Goal: Find specific page/section: Locate a particular part of the current website

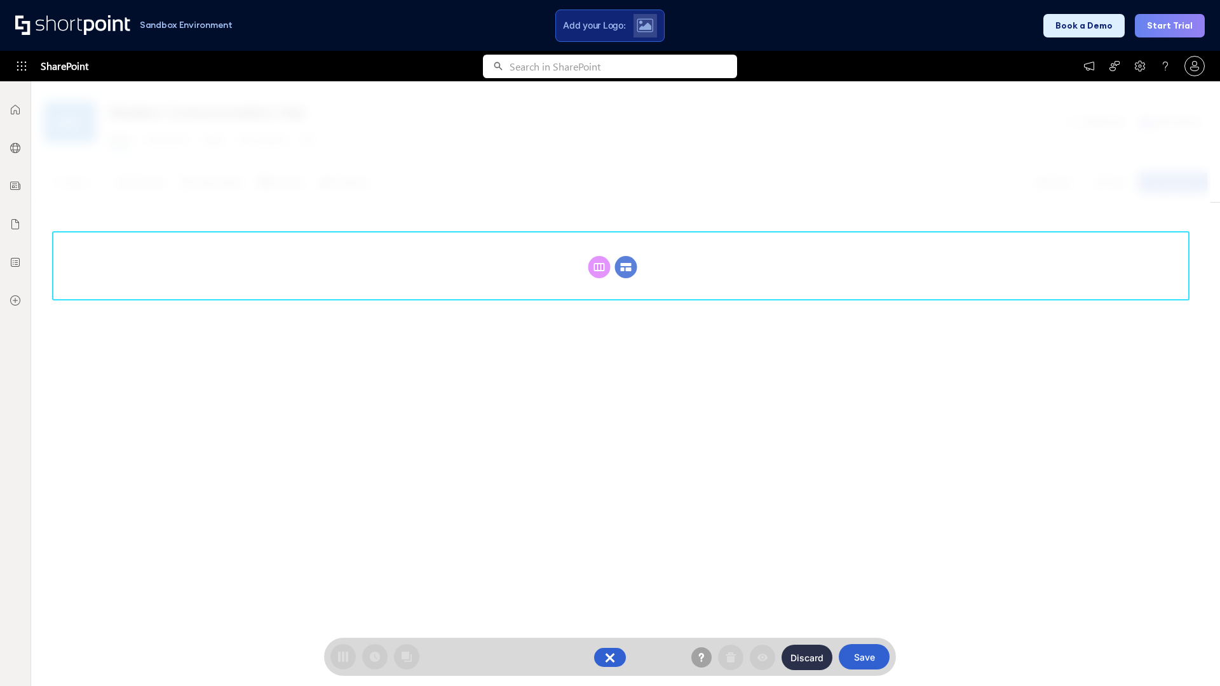
scroll to position [175, 0]
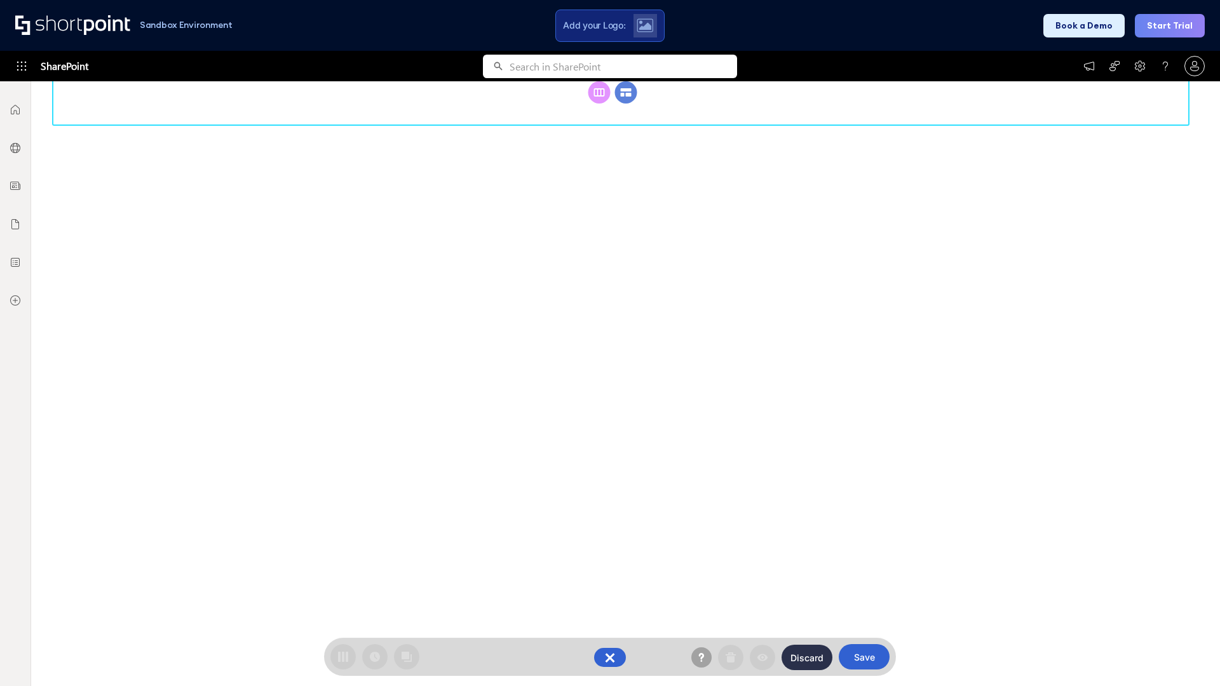
click at [626, 104] on circle at bounding box center [626, 92] width 22 height 22
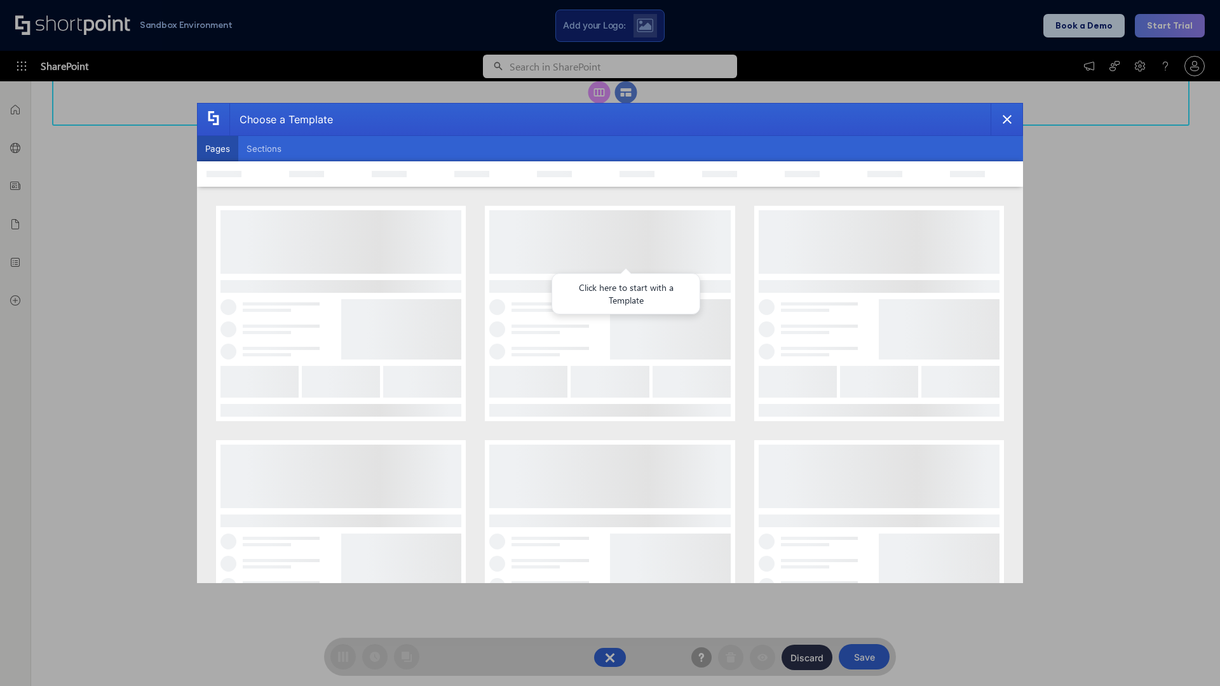
scroll to position [0, 0]
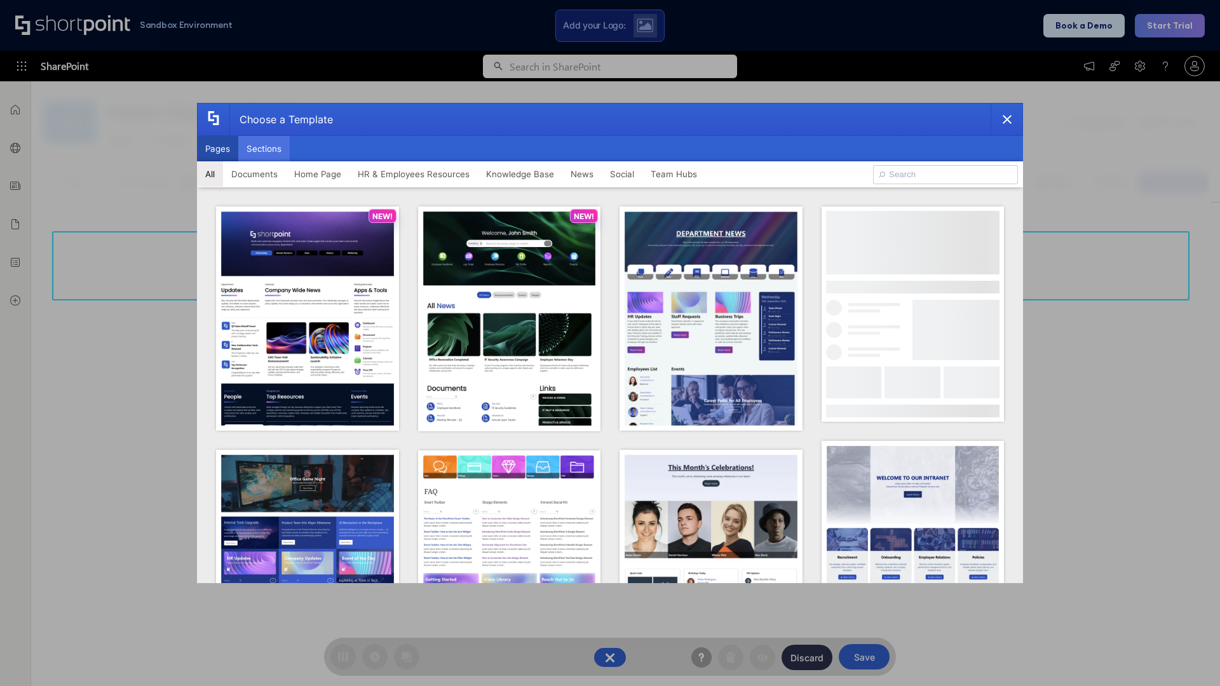
click at [264, 149] on button "Sections" at bounding box center [263, 148] width 51 height 25
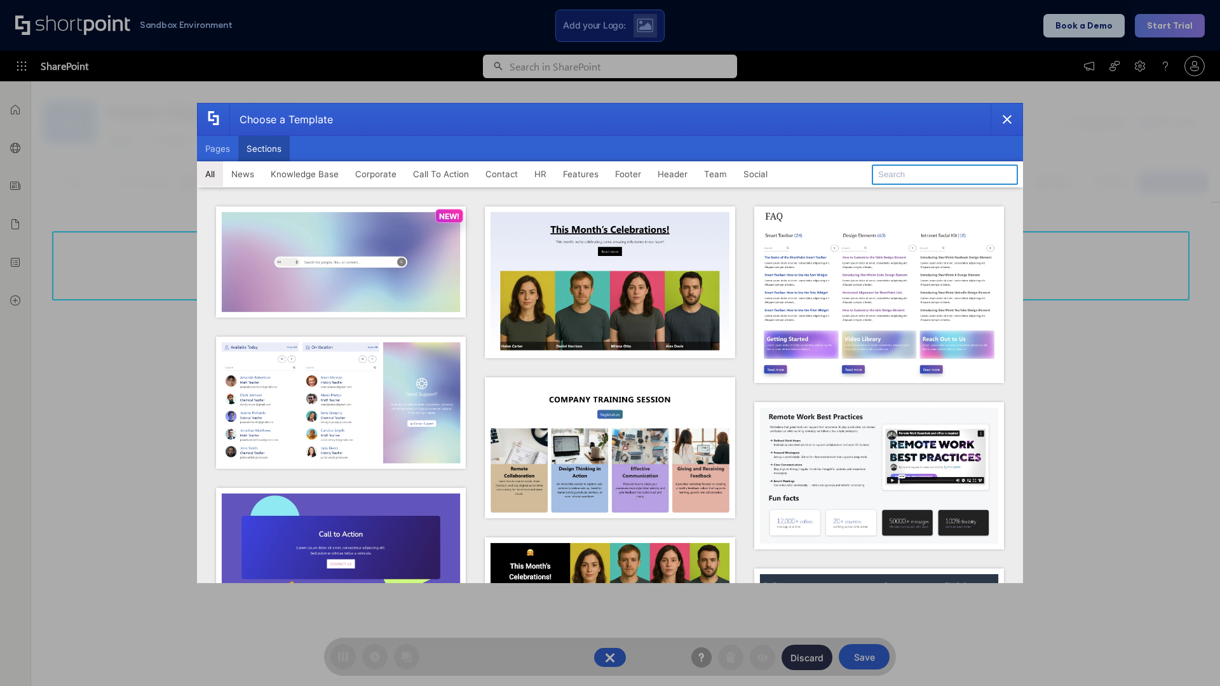
type input "FAQ 3"
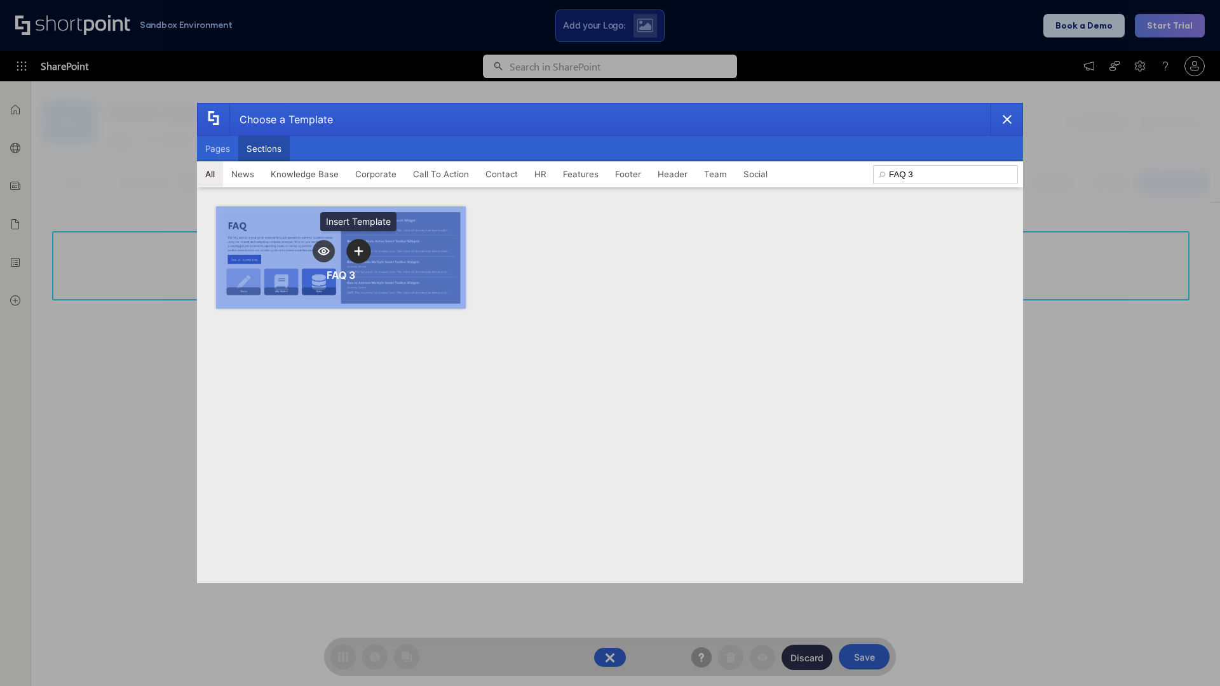
click at [358, 251] on icon "template selector" at bounding box center [358, 251] width 9 height 9
